Goal: Use online tool/utility

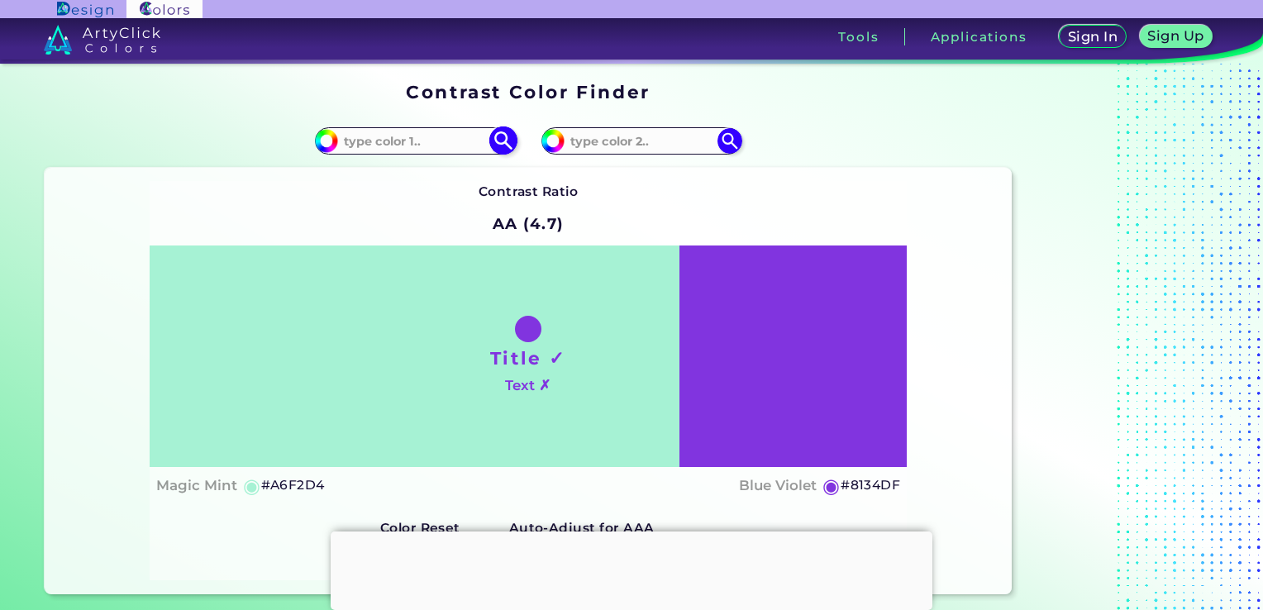
click at [410, 146] on input at bounding box center [415, 141] width 154 height 22
paste input "000d4a"
type input "000d4a"
type input "#000d4a"
type input "#000D4A"
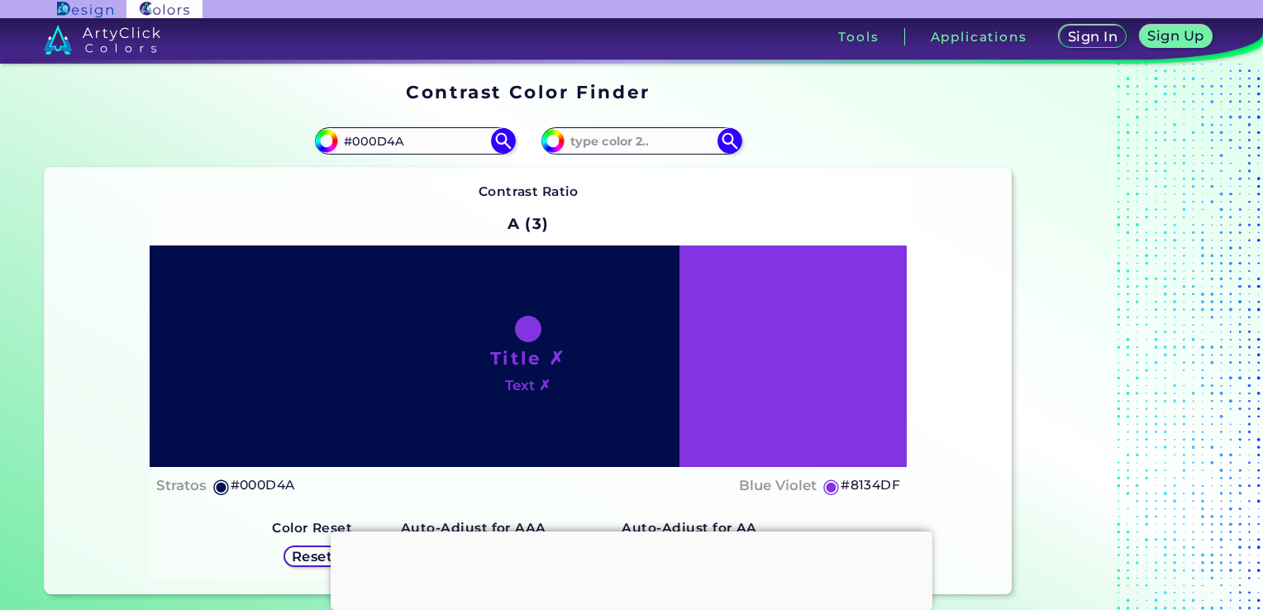
click at [783, 372] on div "Title ✗ Text ✗" at bounding box center [529, 355] width 758 height 221
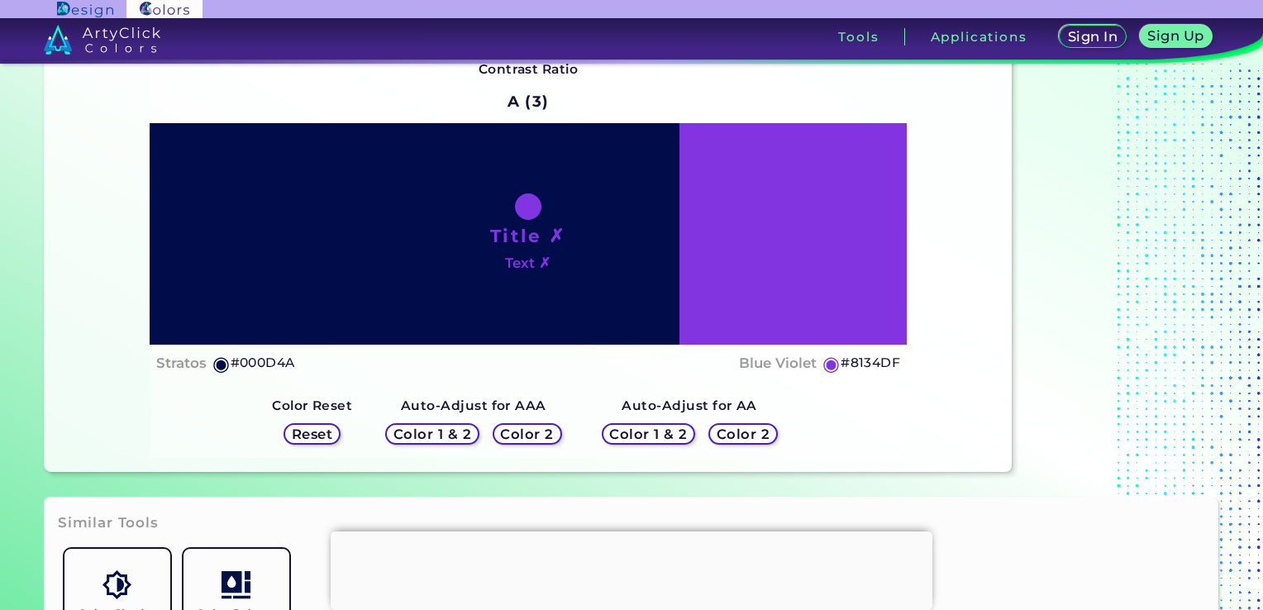
scroll to position [121, 0]
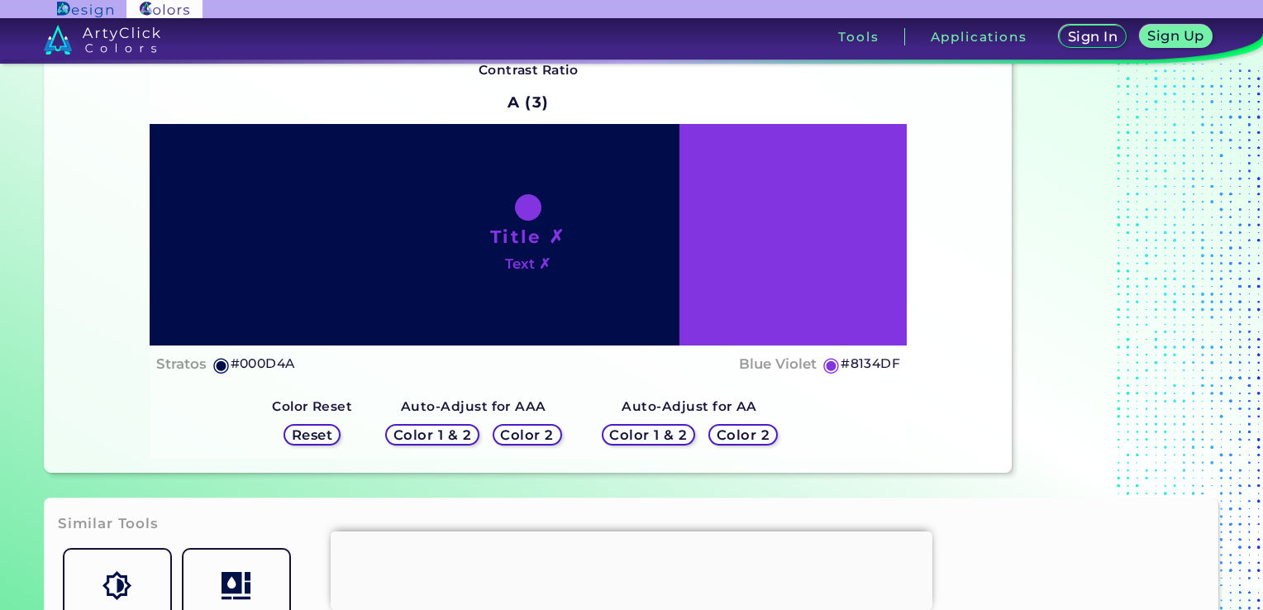
click at [840, 225] on div "Title ✗ Text ✗" at bounding box center [529, 234] width 758 height 221
drag, startPoint x: 841, startPoint y: 362, endPoint x: 911, endPoint y: 360, distance: 69.4
click at [911, 360] on div "Contrast Ratio A (3) Title ✗ Text ✗ Stratos ◉ #000D4A Blue Violet ◉ #8134DF Col…" at bounding box center [528, 259] width 967 height 426
copy h5 "#8134DF"
